Goal: Information Seeking & Learning: Learn about a topic

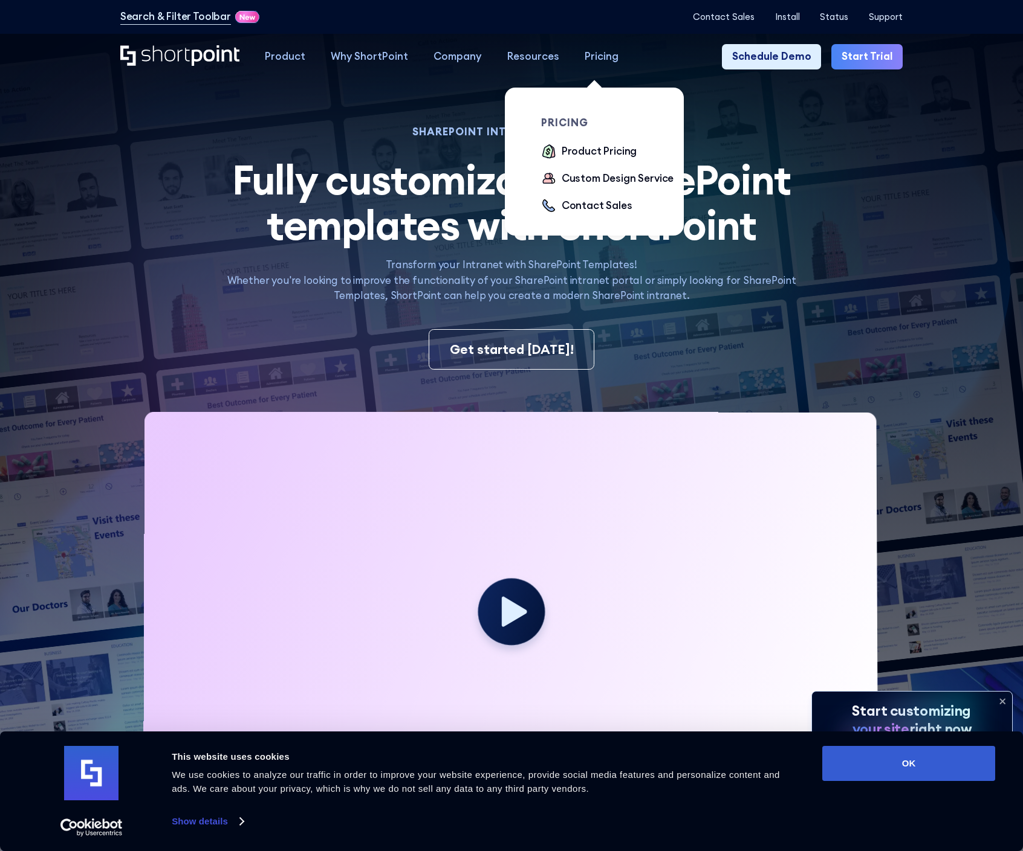
click at [576, 57] on link "Pricing" at bounding box center [601, 56] width 59 height 25
click at [581, 146] on div "Product Pricing" at bounding box center [598, 151] width 75 height 15
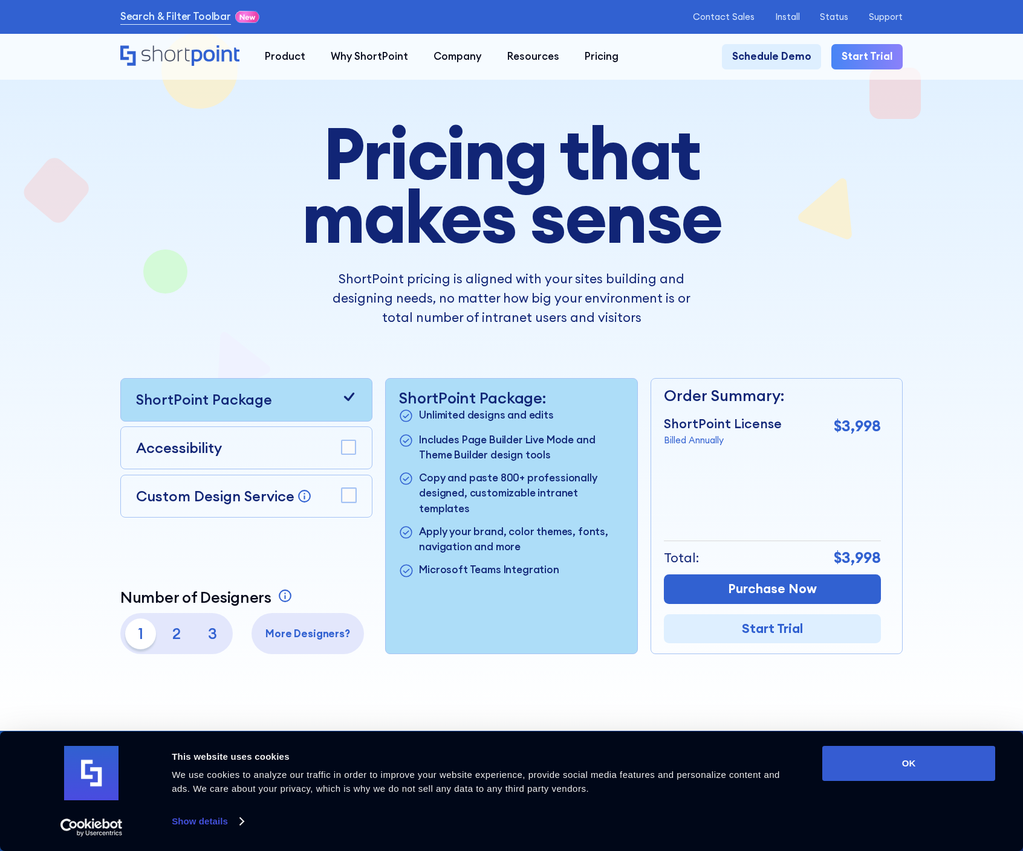
scroll to position [100, 0]
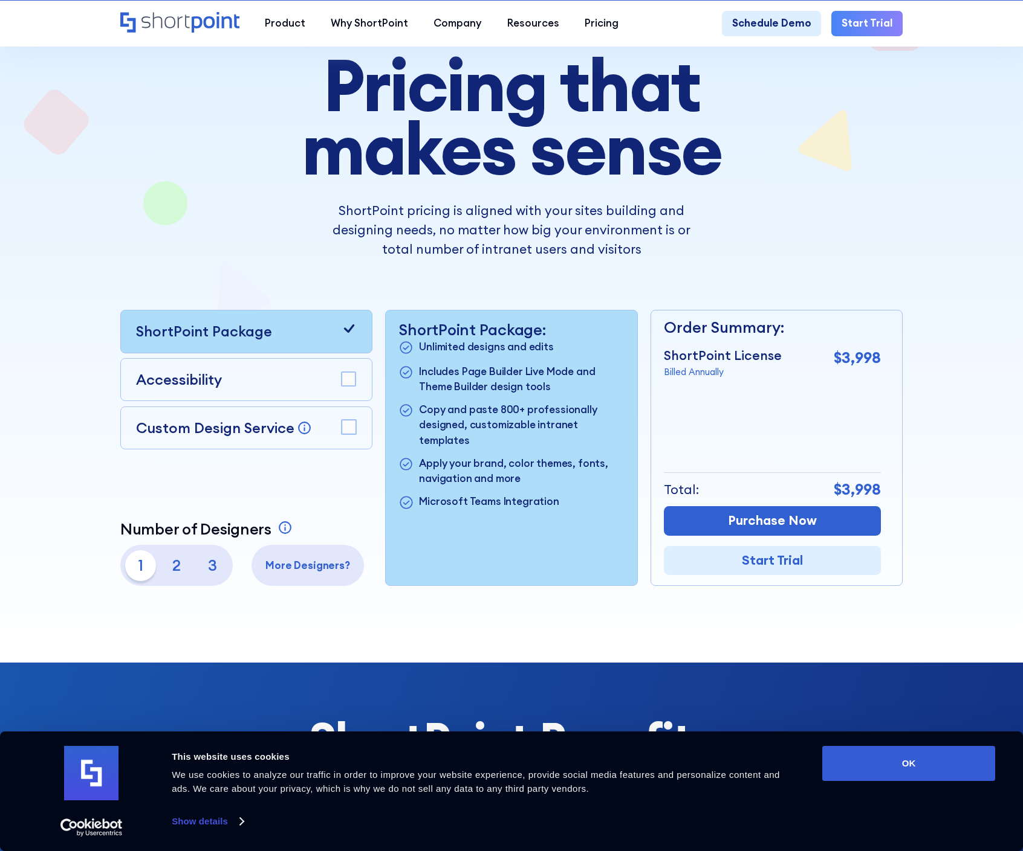
click at [355, 416] on div "Custom Design Service Bring your dream design to life with our Custom Design Se…" at bounding box center [246, 428] width 252 height 43
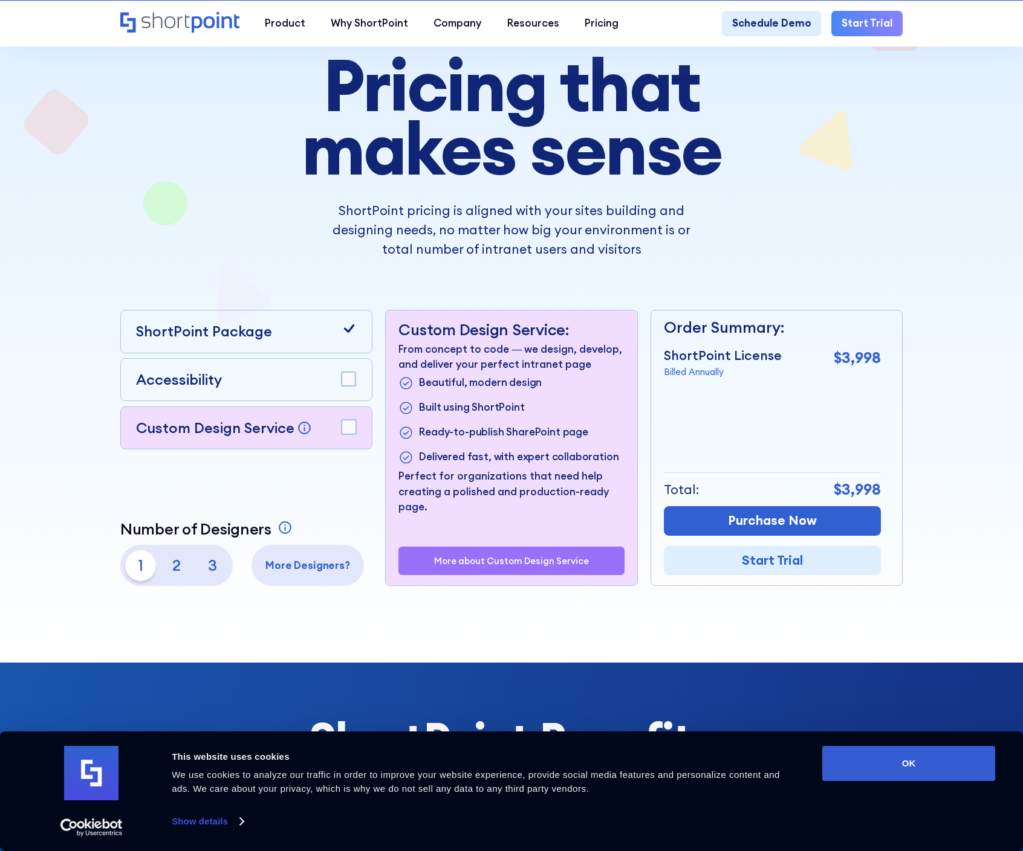
click at [351, 334] on icon at bounding box center [348, 328] width 15 height 15
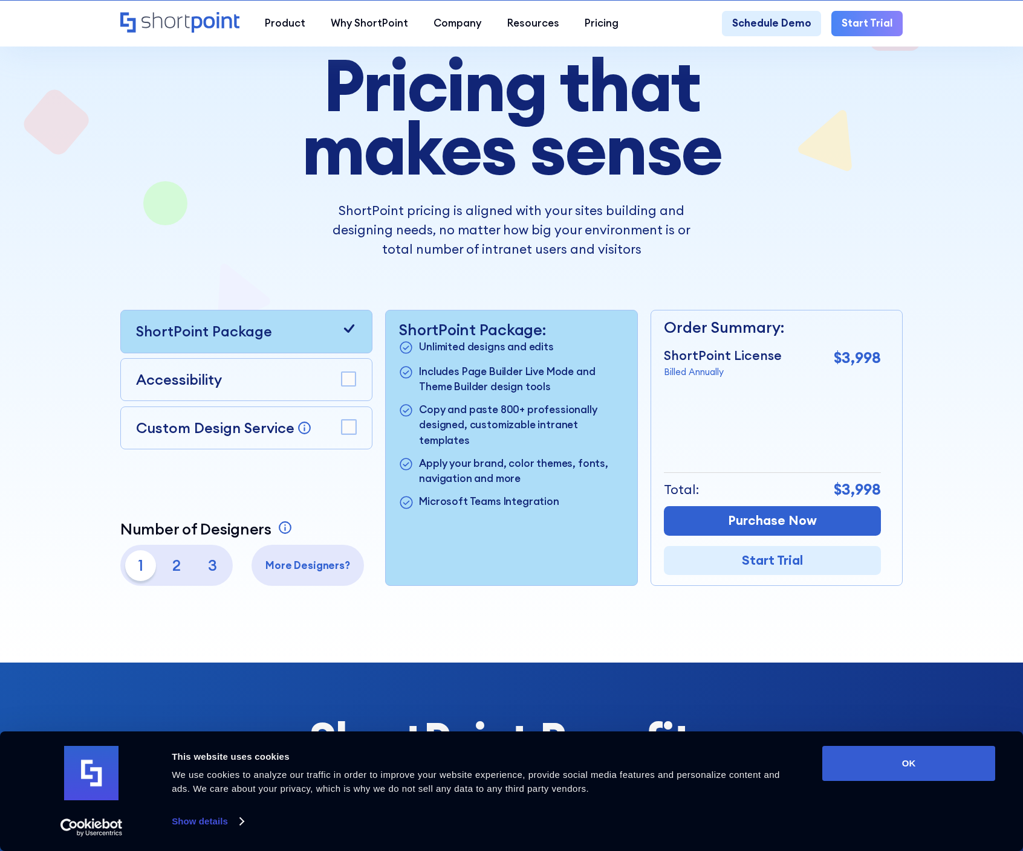
click at [364, 446] on div "Custom Design Service Bring your dream design to life with our Custom Design Se…" at bounding box center [246, 428] width 252 height 43
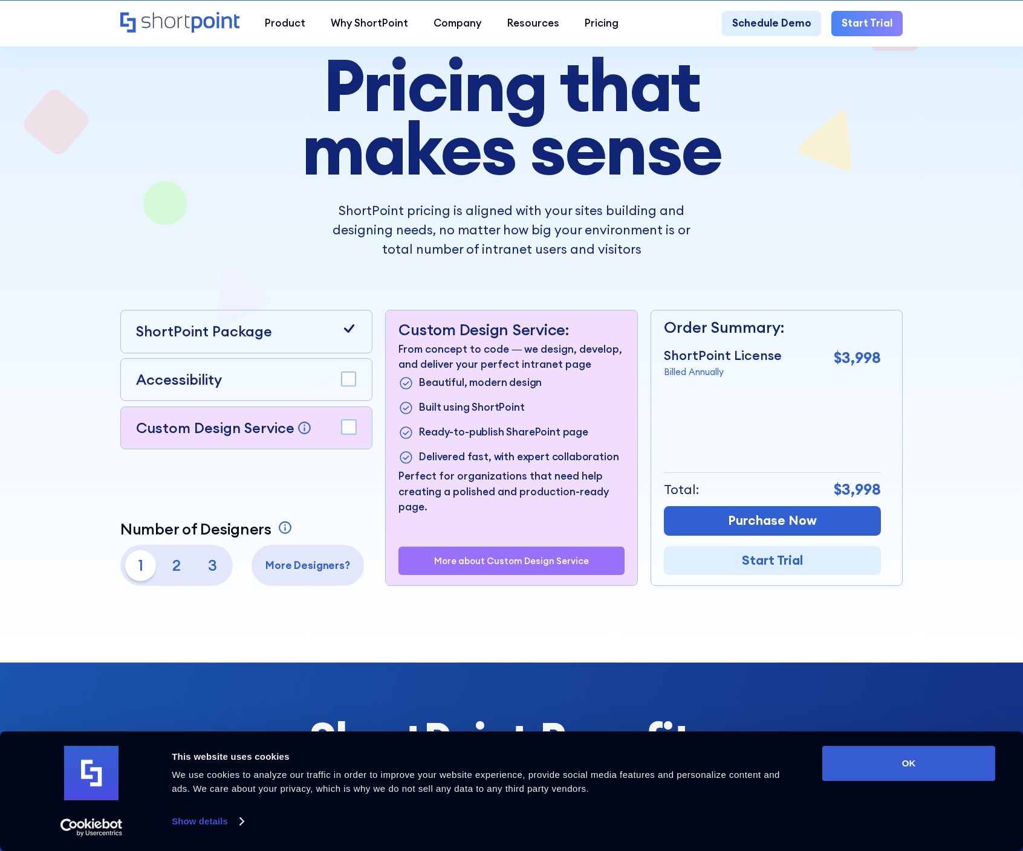
click at [346, 428] on rect at bounding box center [348, 427] width 14 height 14
